Goal: Task Accomplishment & Management: Manage account settings

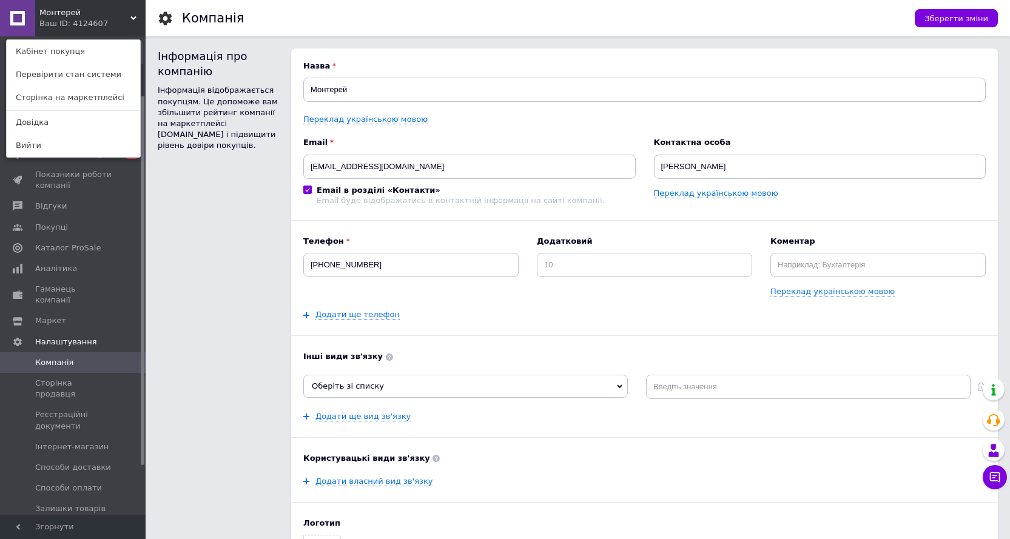
scroll to position [76, 0]
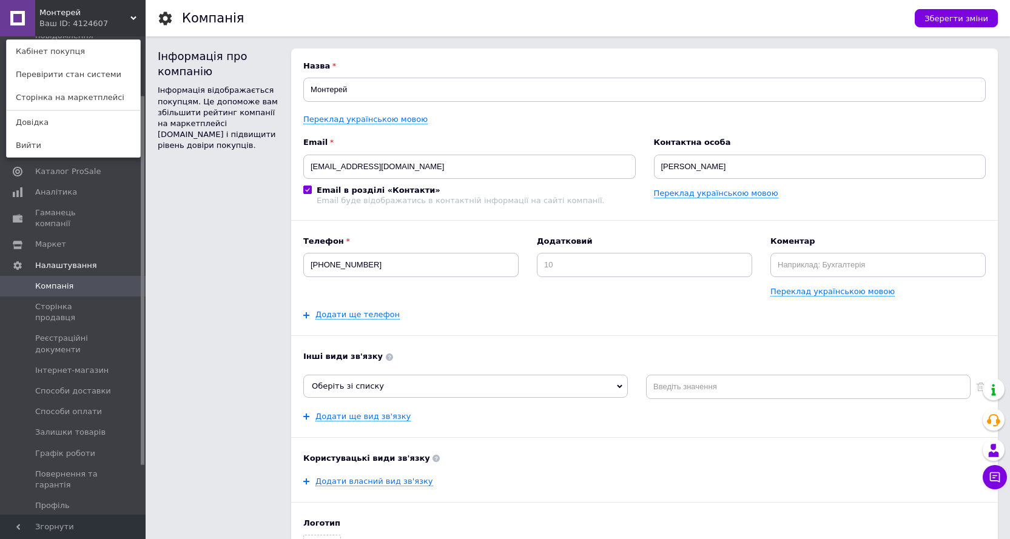
click at [135, 19] on icon at bounding box center [133, 18] width 6 height 6
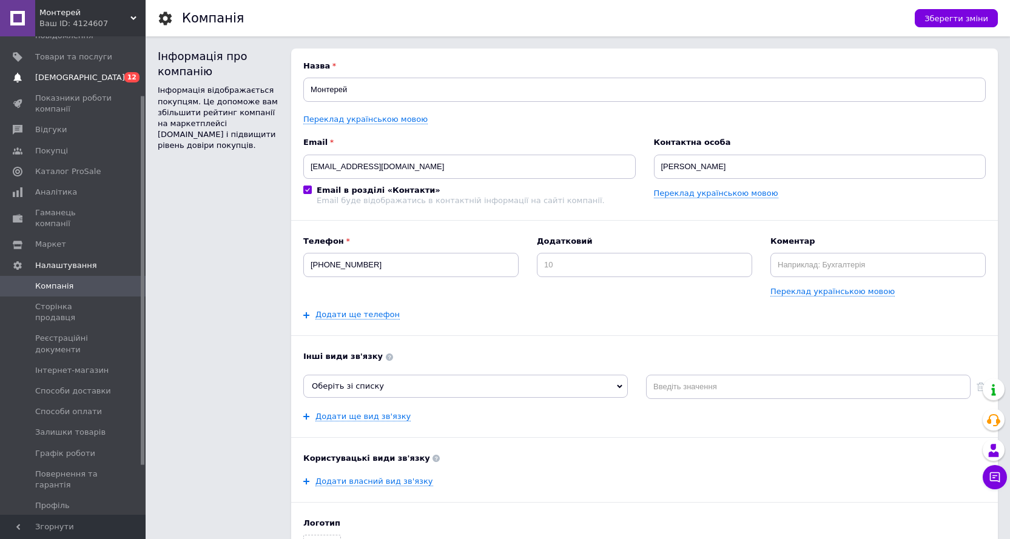
click at [76, 77] on span "[DEMOGRAPHIC_DATA]" at bounding box center [80, 77] width 90 height 11
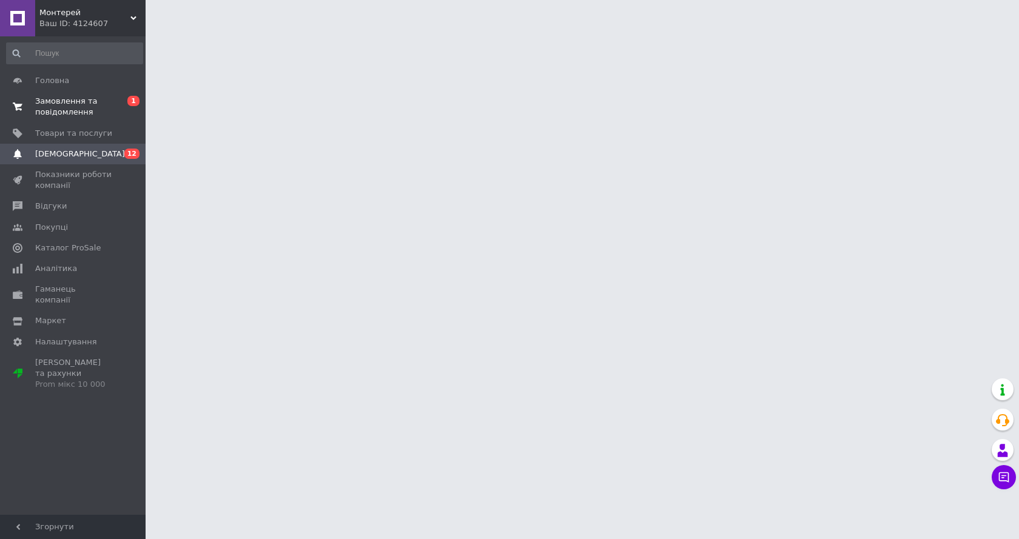
click at [75, 113] on span "Замовлення та повідомлення" at bounding box center [73, 107] width 77 height 22
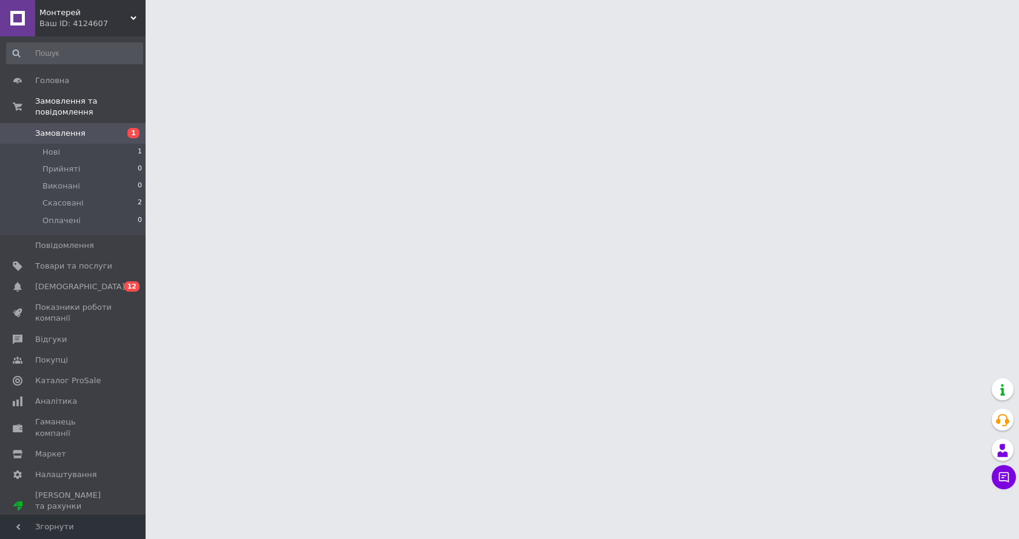
click at [71, 128] on span "Замовлення" at bounding box center [60, 133] width 50 height 11
